Goal: Information Seeking & Learning: Learn about a topic

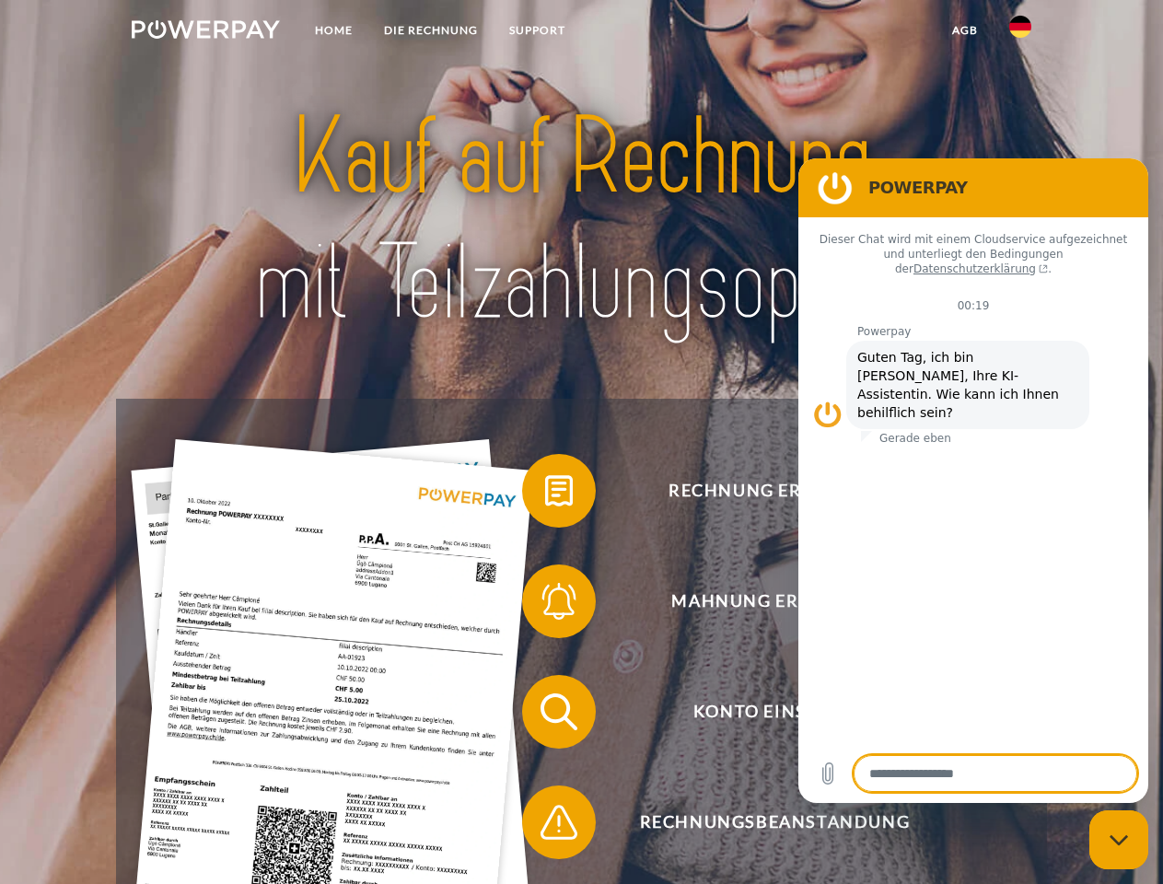
click at [205, 32] on img at bounding box center [206, 29] width 148 height 18
click at [1020, 32] on img at bounding box center [1020, 27] width 22 height 22
click at [964, 30] on link "agb" at bounding box center [964, 30] width 57 height 33
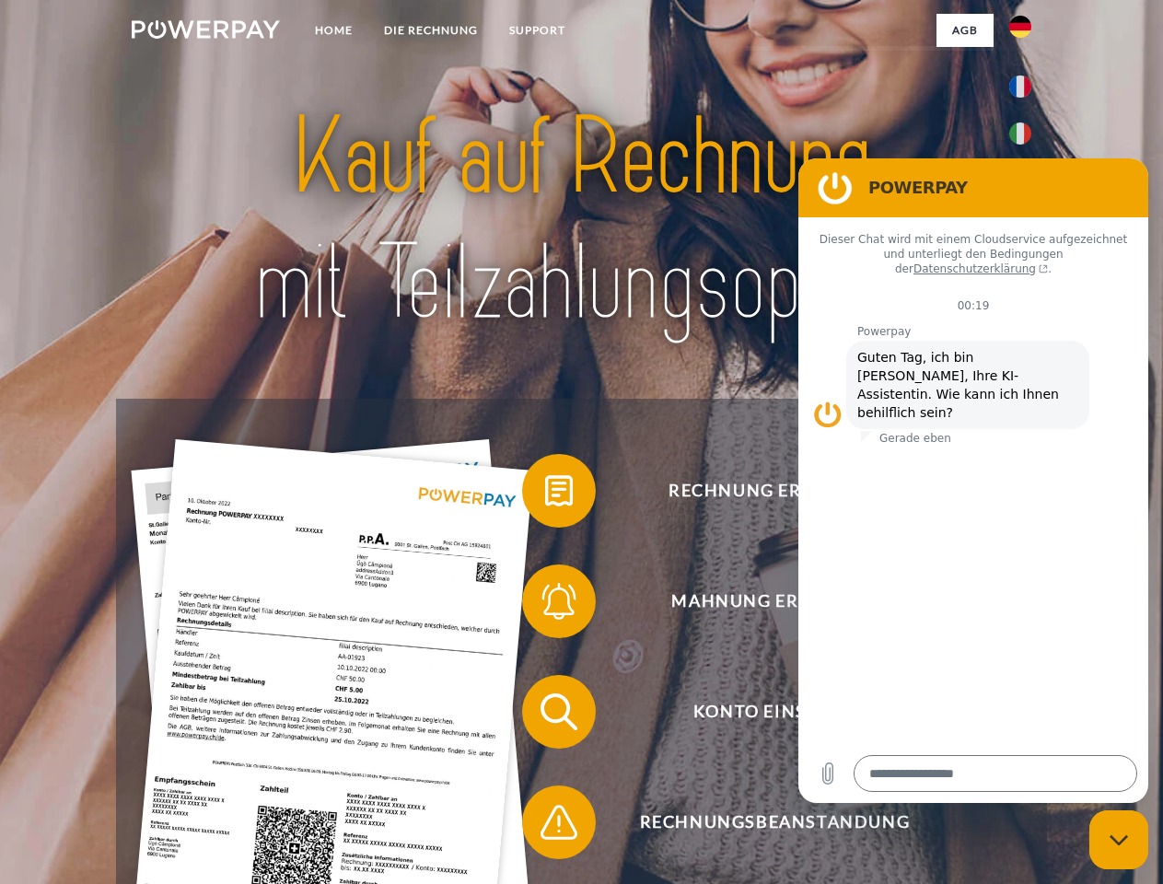
click at [545, 494] on span at bounding box center [531, 491] width 92 height 92
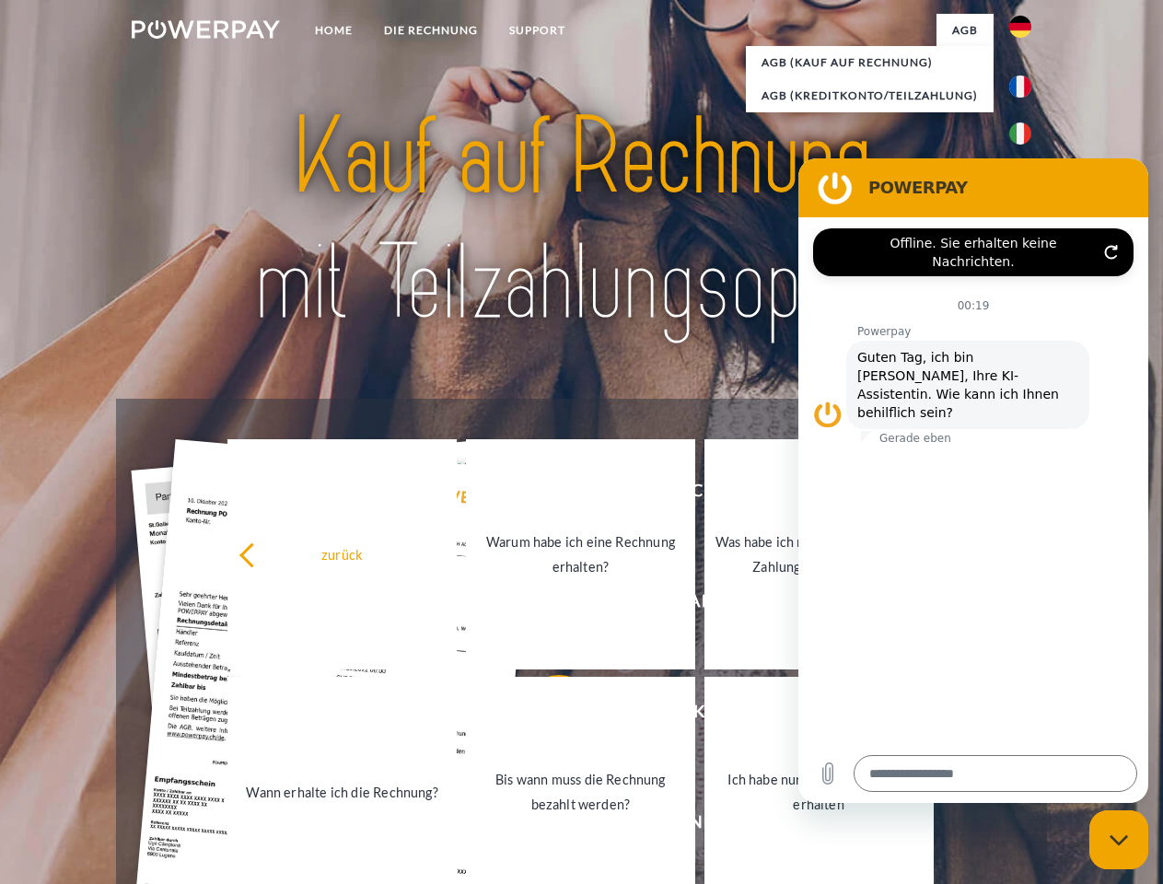
click at [545, 605] on link "Warum habe ich eine Rechnung erhalten?" at bounding box center [580, 554] width 229 height 230
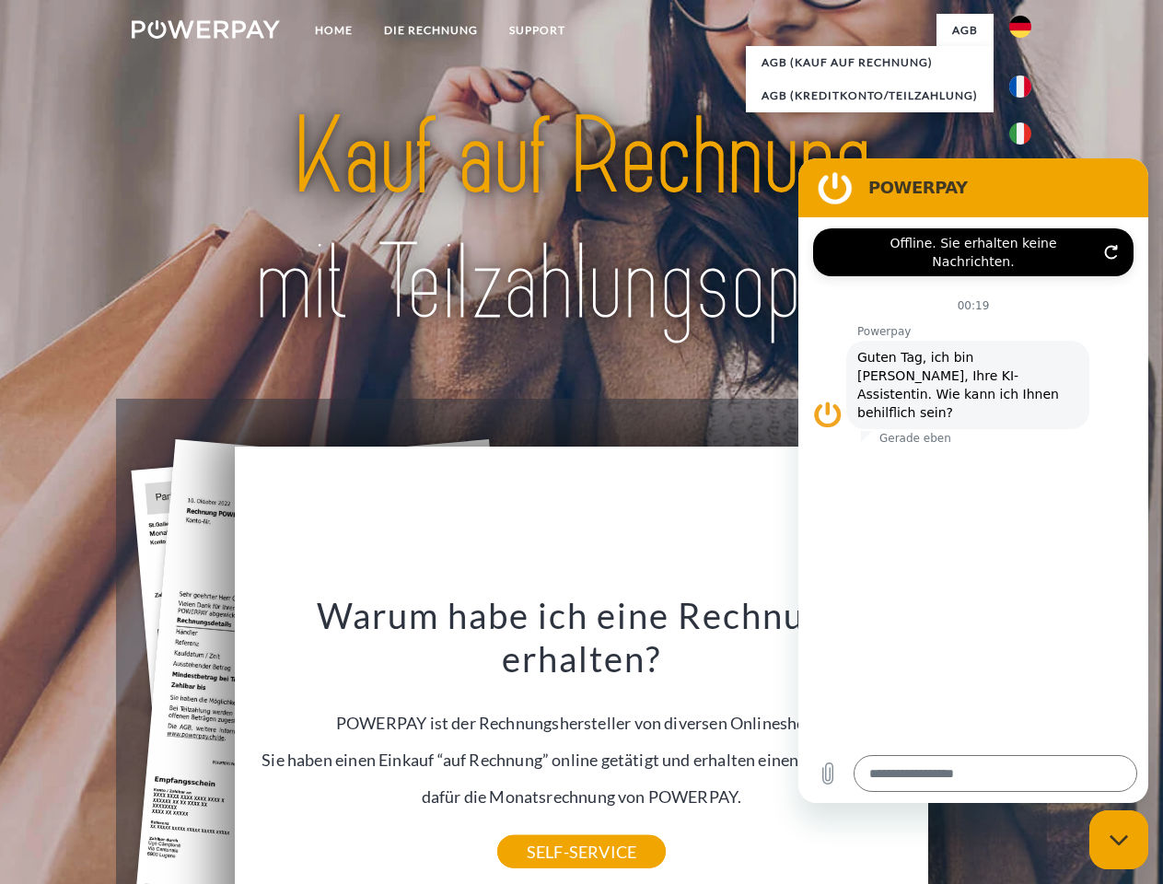
click at [545, 826] on div "Warum habe ich eine Rechnung erhalten? POWERPAY ist der Rechnungshersteller von…" at bounding box center [582, 722] width 672 height 259
click at [1118, 839] on icon "Messaging-Fenster schließen" at bounding box center [1118, 840] width 19 height 12
type textarea "*"
